Goal: Communication & Community: Answer question/provide support

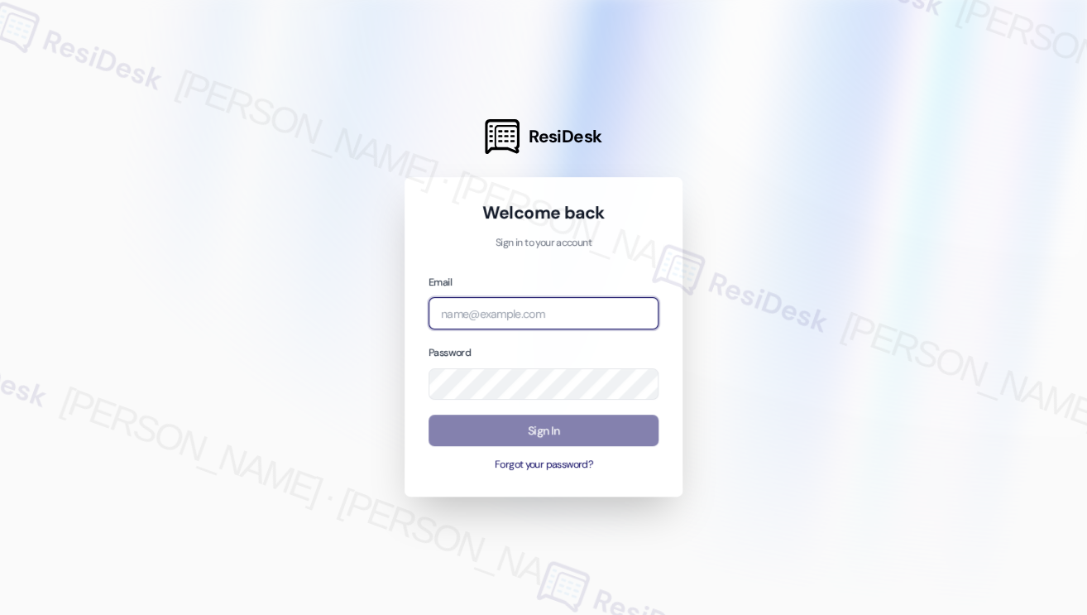
click at [483, 309] on input "email" at bounding box center [543, 313] width 230 height 32
type input "automated-surveys-kcb_aperto-[PERSON_NAME].[PERSON_NAME]@kcb_[DOMAIN_NAME]"
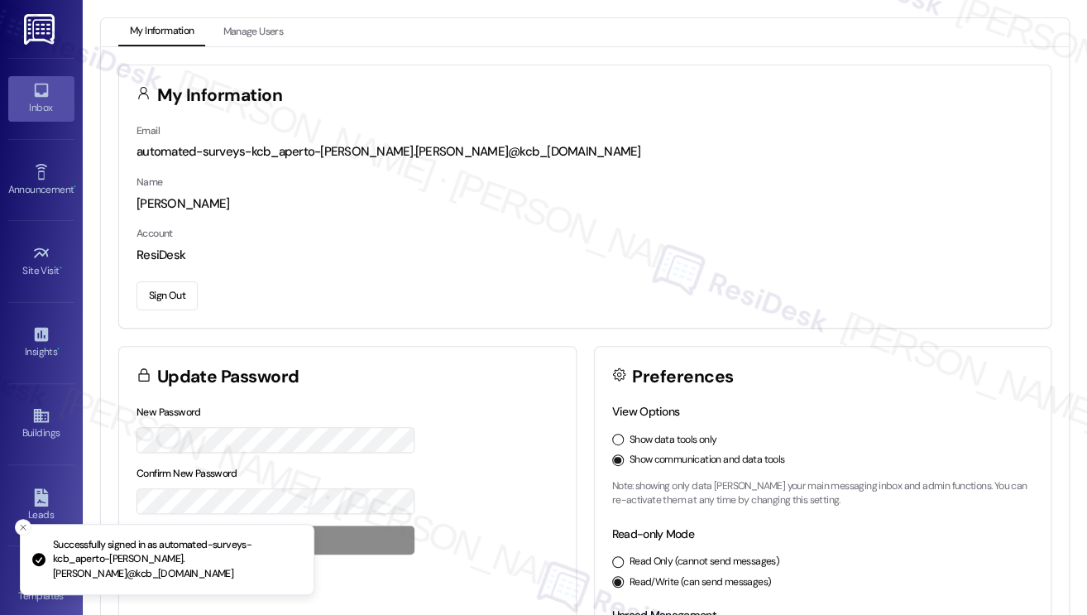
click at [52, 95] on link "Inbox" at bounding box center [41, 98] width 66 height 45
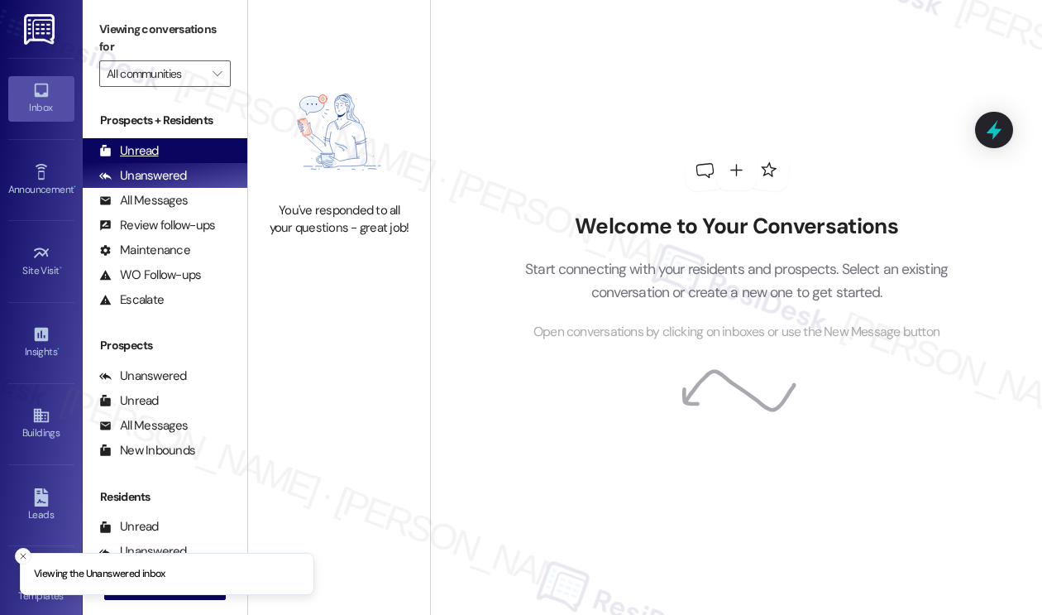
click at [160, 148] on div "Unread (0)" at bounding box center [165, 150] width 165 height 25
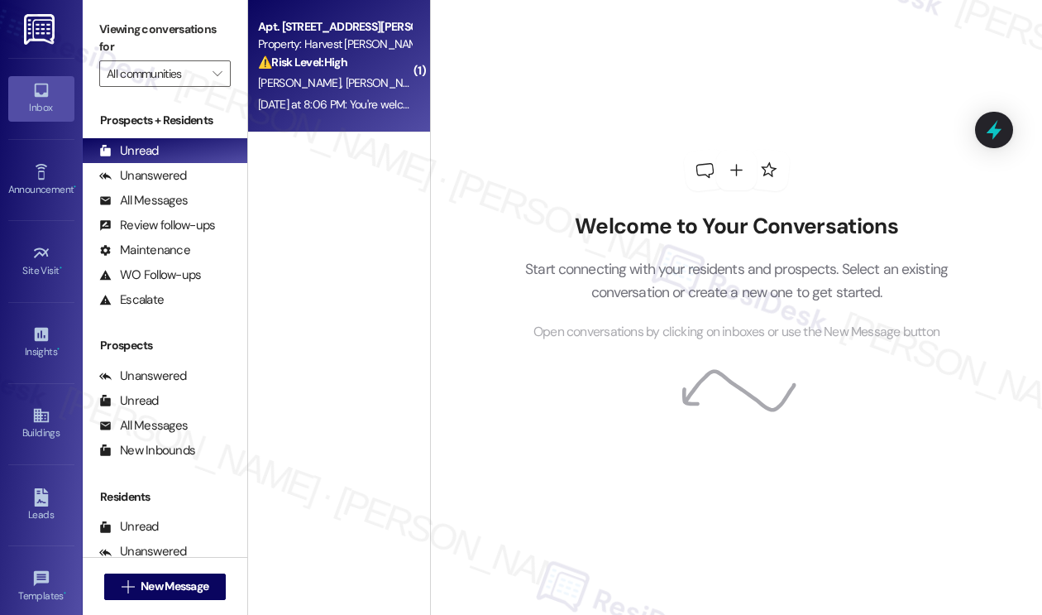
click at [373, 74] on div "[PERSON_NAME] [PERSON_NAME]" at bounding box center [334, 83] width 156 height 21
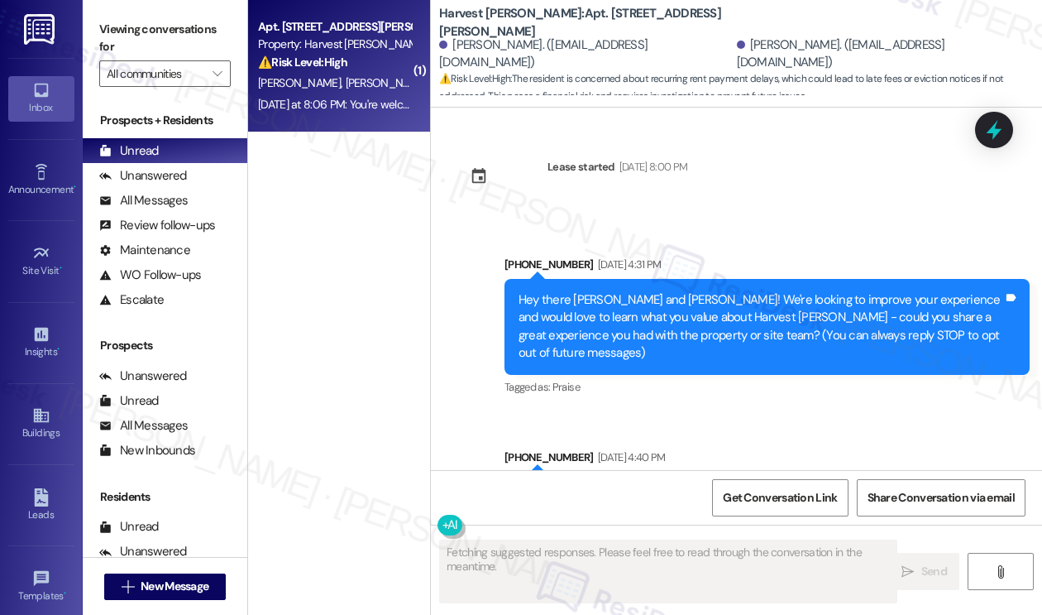
scroll to position [15068, 0]
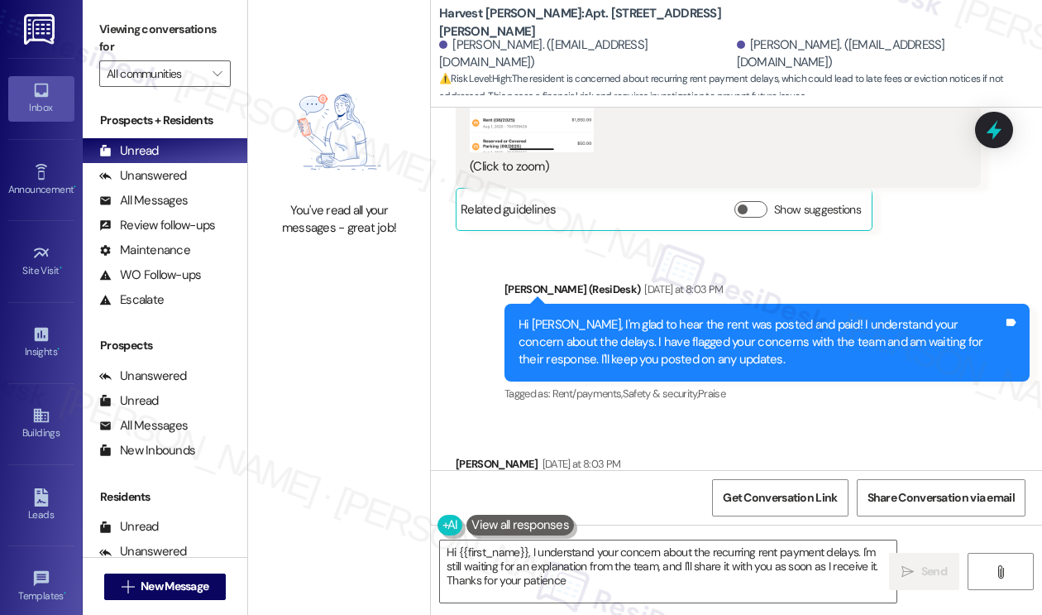
type textarea "Hi {{first_name}}, I understand your concern about the recurring rent payment d…"
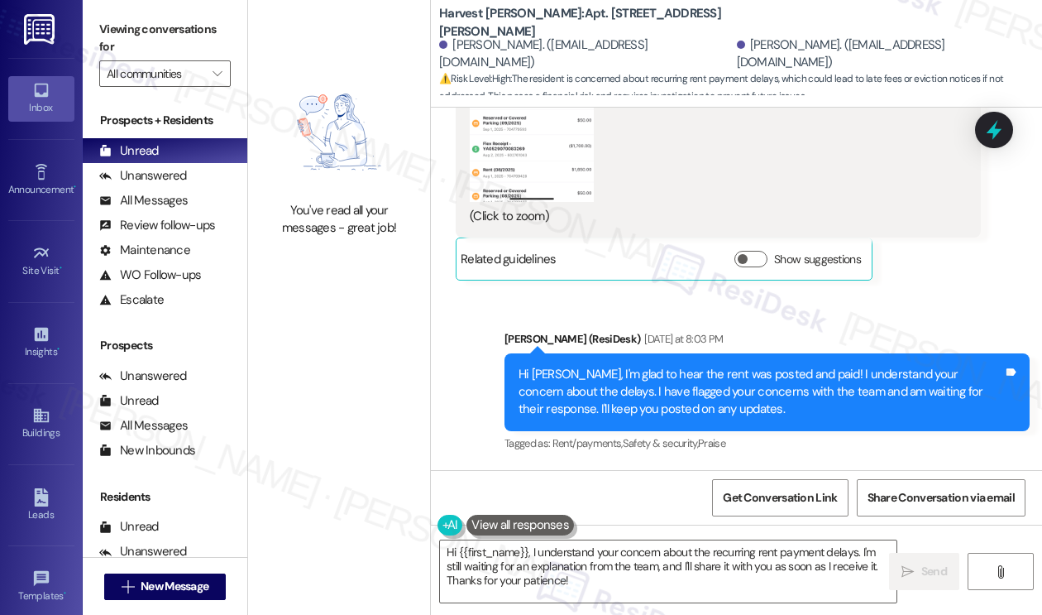
click at [612, 366] on div "Hi [PERSON_NAME], I'm glad to hear the rent was posted and paid! I understand y…" at bounding box center [761, 392] width 485 height 53
click at [611, 366] on div "Hi [PERSON_NAME], I'm glad to hear the rent was posted and paid! I understand y…" at bounding box center [761, 392] width 485 height 53
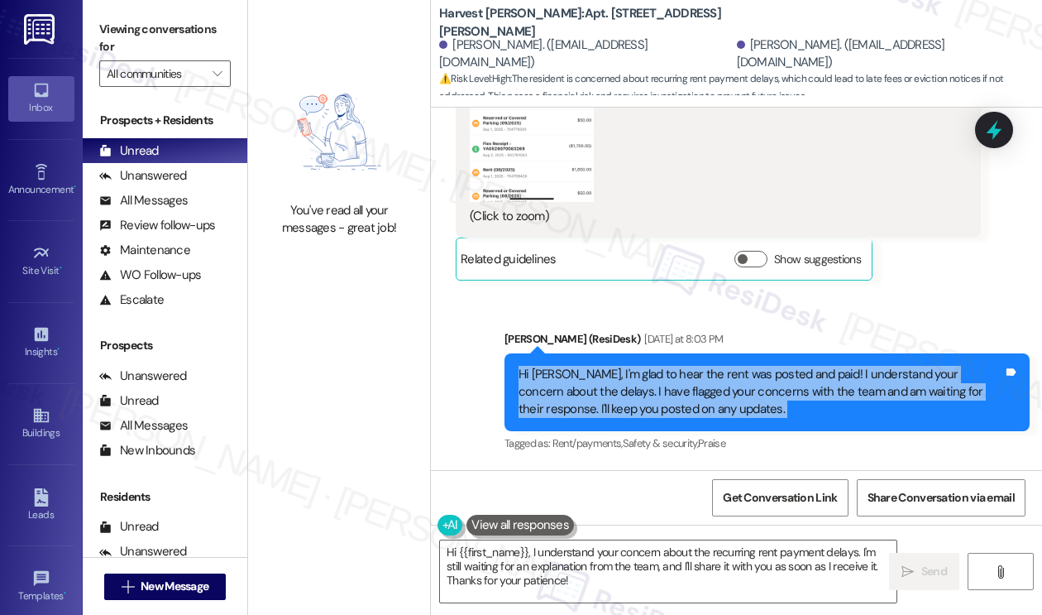
click at [611, 366] on div "Hi [PERSON_NAME], I'm glad to hear the rent was posted and paid! I understand y…" at bounding box center [761, 392] width 485 height 53
click at [702, 366] on div "Hi [PERSON_NAME], I'm glad to hear the rent was posted and paid! I understand y…" at bounding box center [761, 392] width 485 height 53
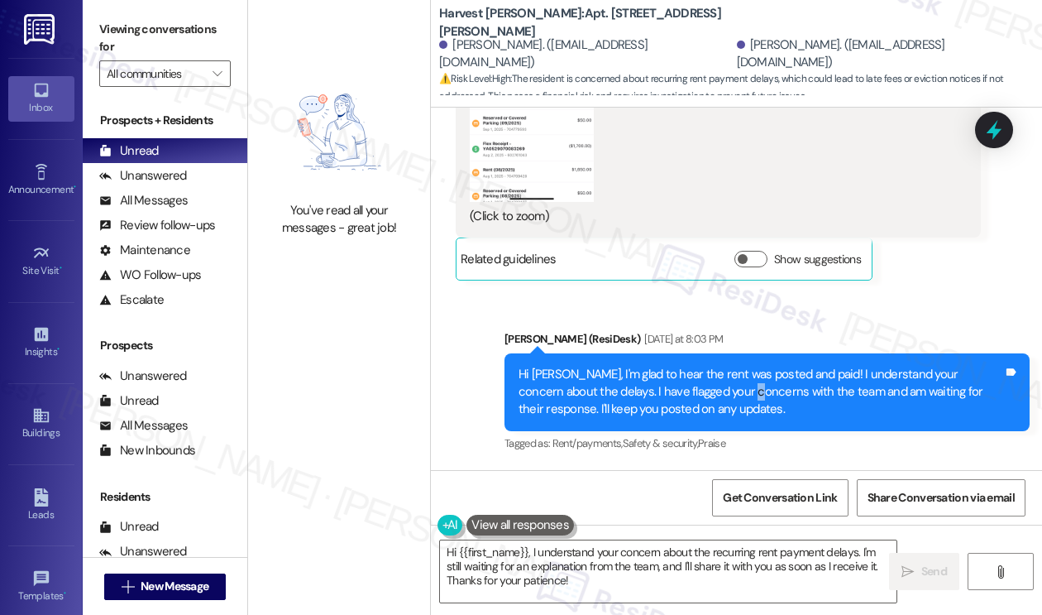
click at [702, 366] on div "Hi [PERSON_NAME], I'm glad to hear the rent was posted and paid! I understand y…" at bounding box center [761, 392] width 485 height 53
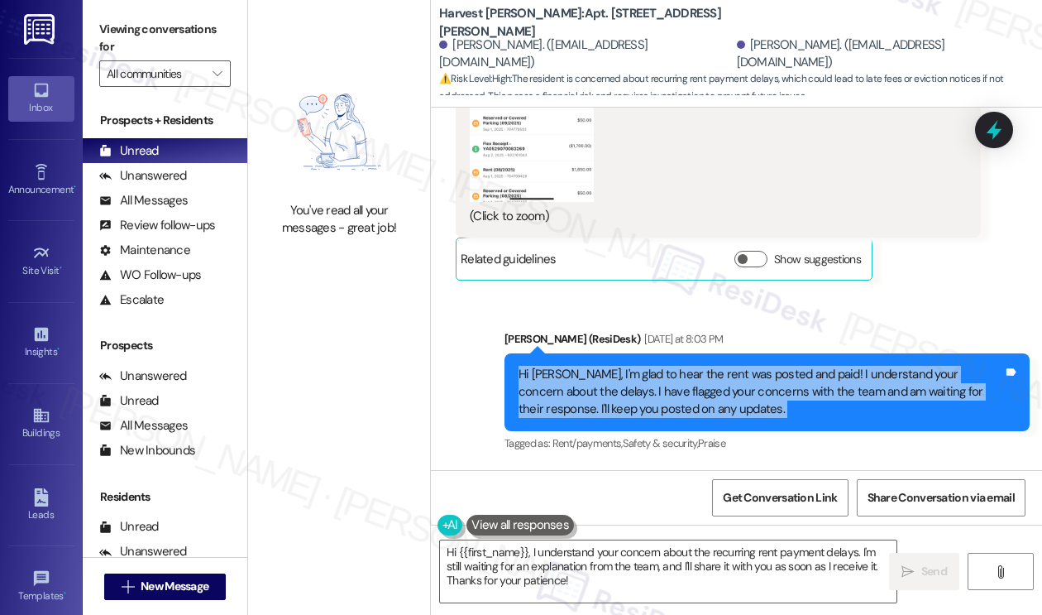
click at [702, 366] on div "Hi [PERSON_NAME], I'm glad to hear the rent was posted and paid! I understand y…" at bounding box center [761, 392] width 485 height 53
click at [714, 366] on div "Hi [PERSON_NAME], I'm glad to hear the rent was posted and paid! I understand y…" at bounding box center [761, 392] width 485 height 53
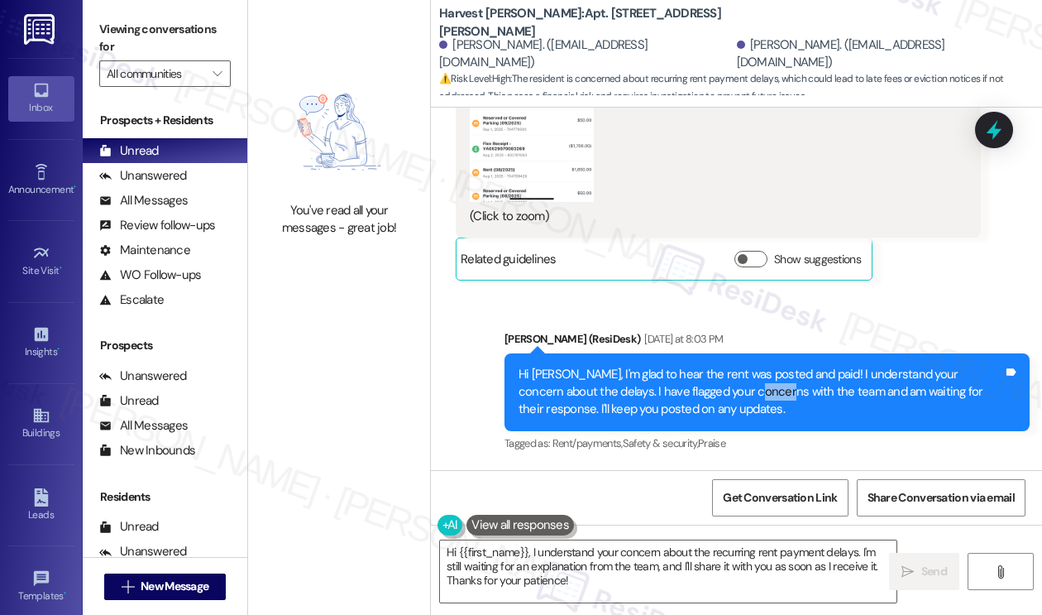
click at [714, 366] on div "Hi [PERSON_NAME], I'm glad to hear the rent was posted and paid! I understand y…" at bounding box center [761, 392] width 485 height 53
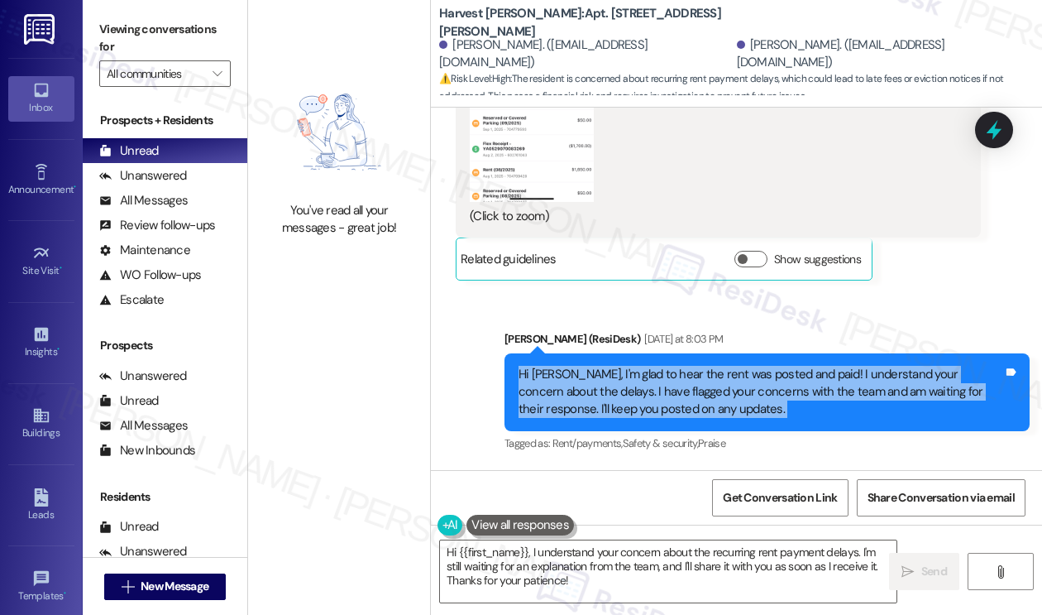
click at [714, 366] on div "Hi [PERSON_NAME], I'm glad to hear the rent was posted and paid! I understand y…" at bounding box center [761, 392] width 485 height 53
